Goal: Task Accomplishment & Management: Use online tool/utility

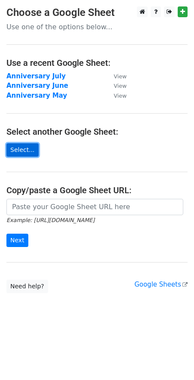
click at [23, 151] on link "Select..." at bounding box center [22, 149] width 32 height 13
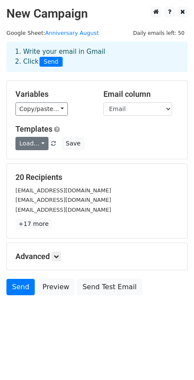
click at [34, 149] on link "Load..." at bounding box center [31, 143] width 33 height 13
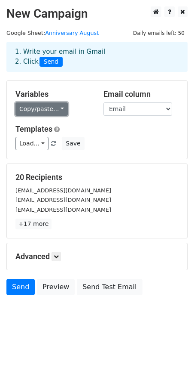
click at [38, 111] on link "Copy/paste..." at bounding box center [41, 108] width 52 height 13
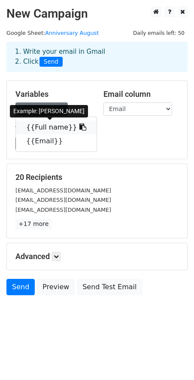
click at [57, 123] on link "{{Full name}}" at bounding box center [56, 127] width 81 height 14
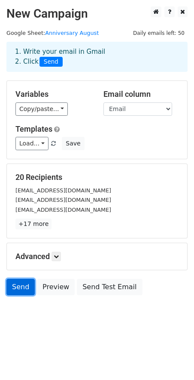
click at [17, 288] on link "Send" at bounding box center [20, 287] width 28 height 16
click at [18, 290] on link "Send" at bounding box center [20, 287] width 28 height 16
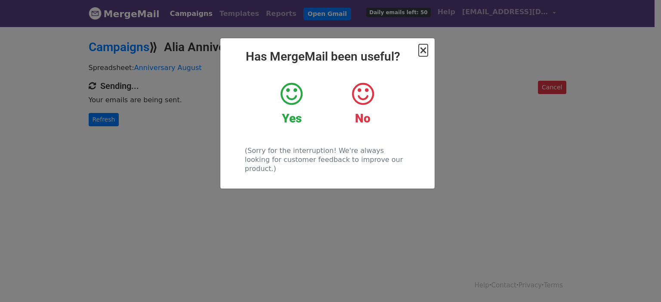
click at [422, 52] on span "×" at bounding box center [423, 50] width 9 height 12
